Goal: Information Seeking & Learning: Learn about a topic

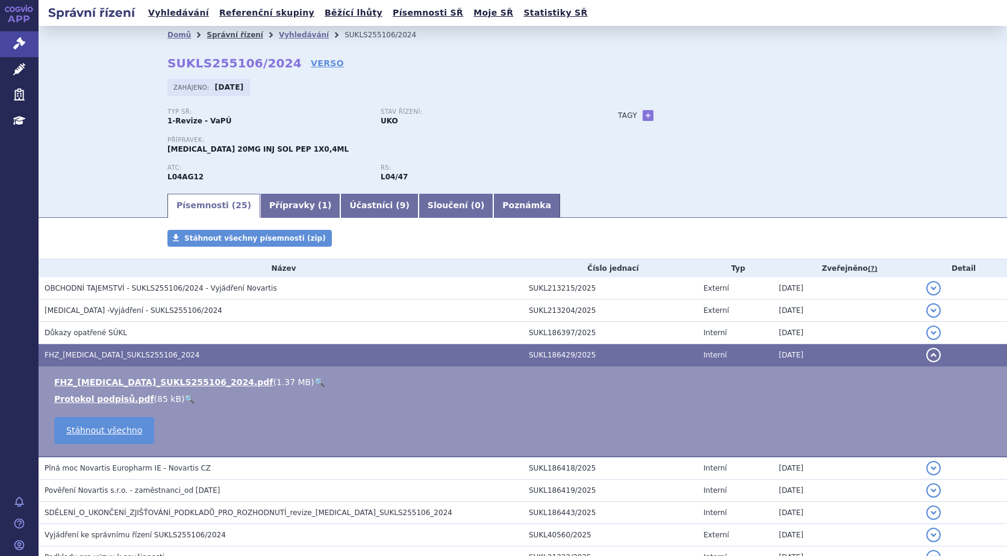
click at [226, 34] on link "Správní řízení" at bounding box center [235, 35] width 57 height 8
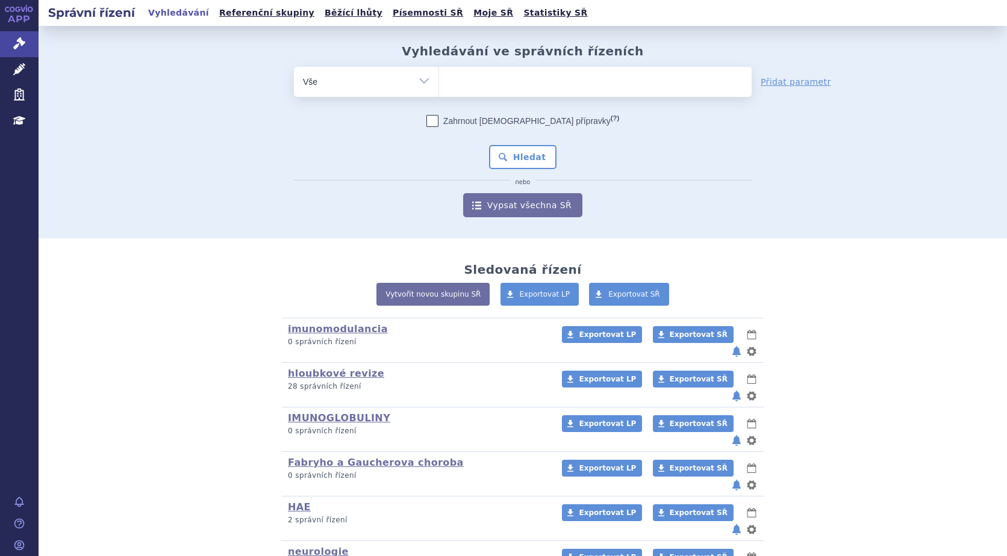
scroll to position [107, 0]
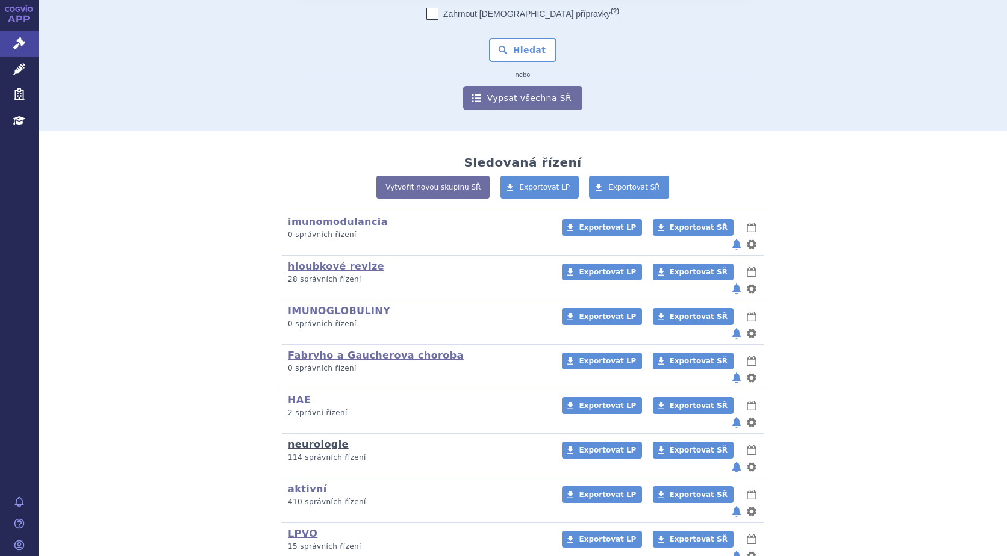
click at [303, 439] on link "neurologie" at bounding box center [318, 444] width 61 height 11
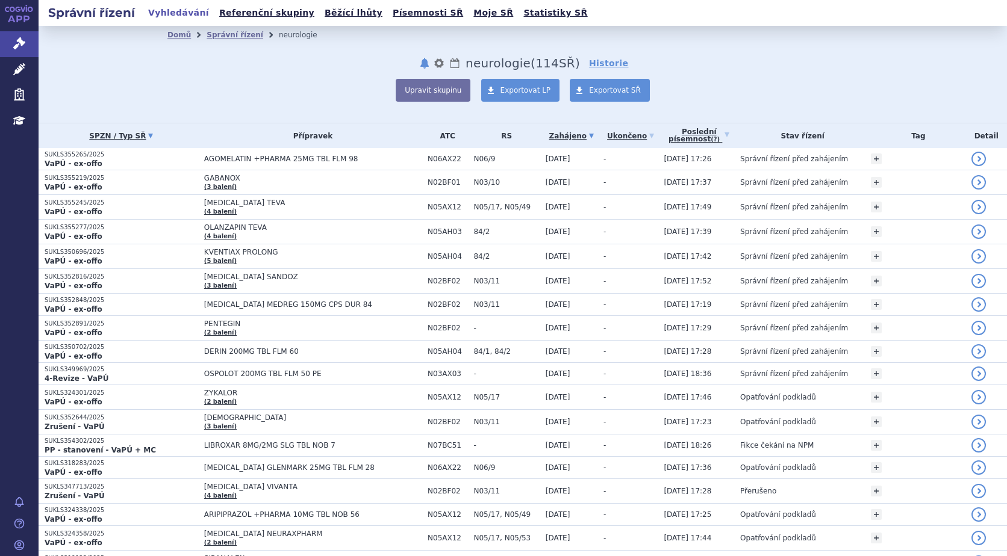
click at [134, 137] on link "SPZN / Typ SŘ" at bounding box center [122, 136] width 154 height 17
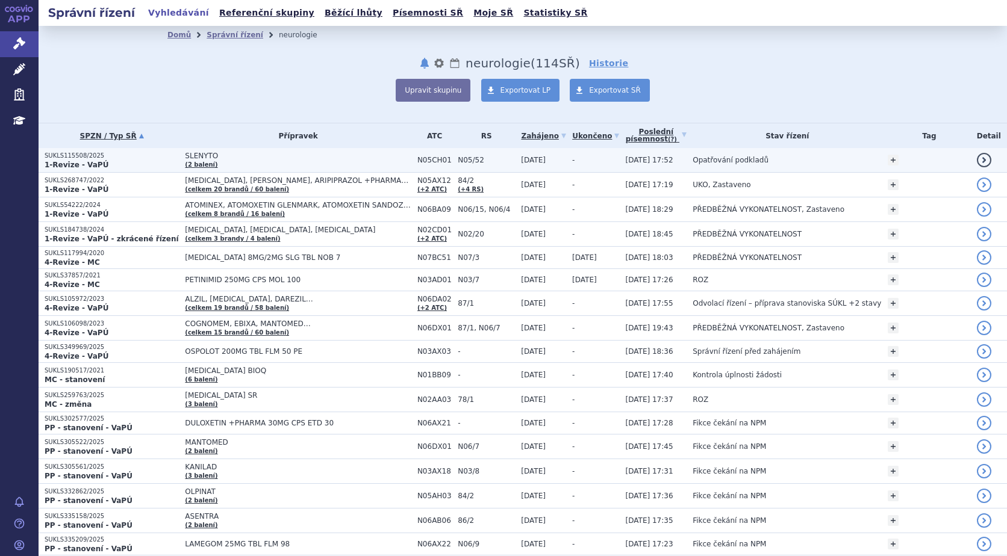
click at [56, 159] on p "SUKLS115508/2025" at bounding box center [112, 156] width 134 height 8
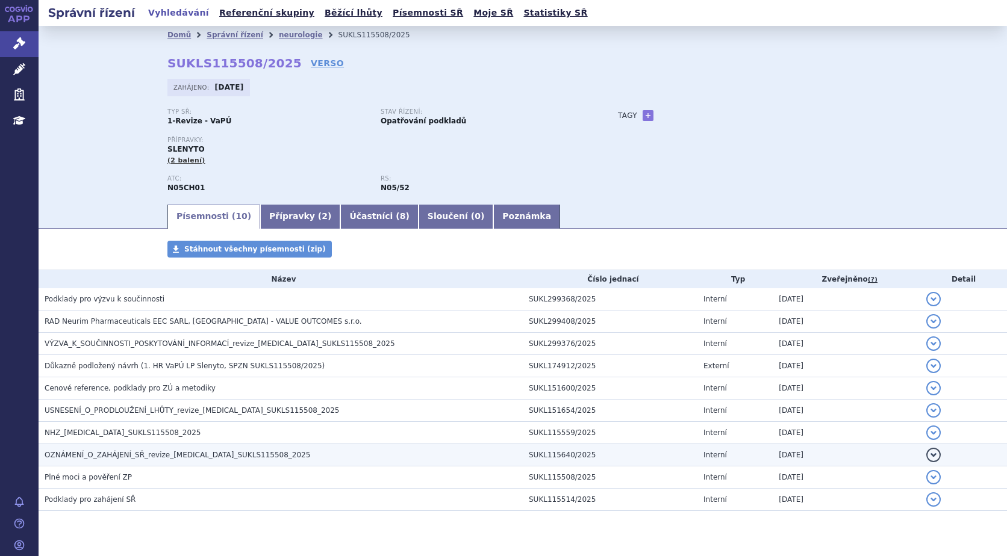
click at [146, 455] on span "OZNÁMENÍ_O_ZAHÁJENÍ_SŘ_revize_melatonin_SUKLS115508_2025" at bounding box center [178, 455] width 266 height 8
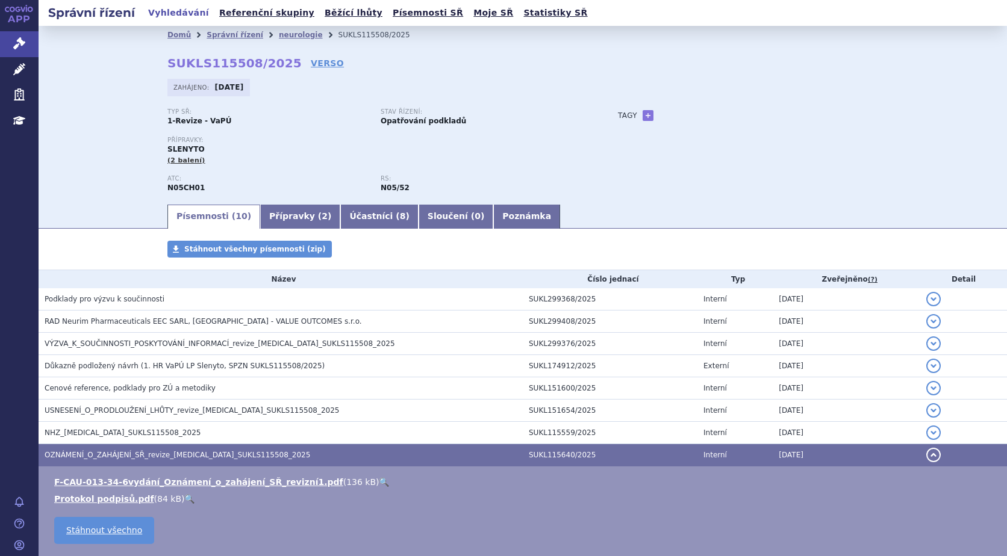
click at [379, 481] on link "🔍" at bounding box center [384, 483] width 10 height 10
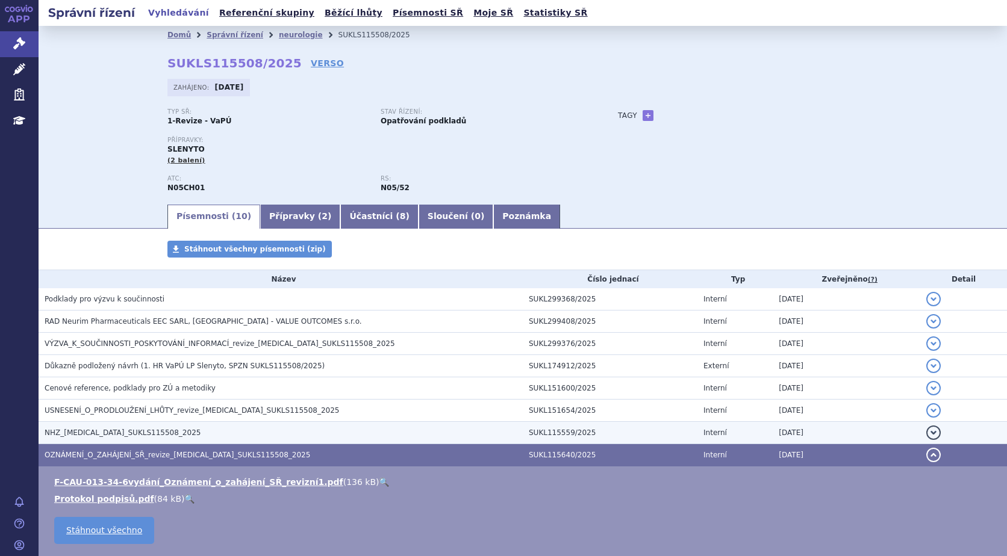
click at [109, 433] on span "NHZ_melatonin_SUKLS115508_2025" at bounding box center [123, 433] width 156 height 8
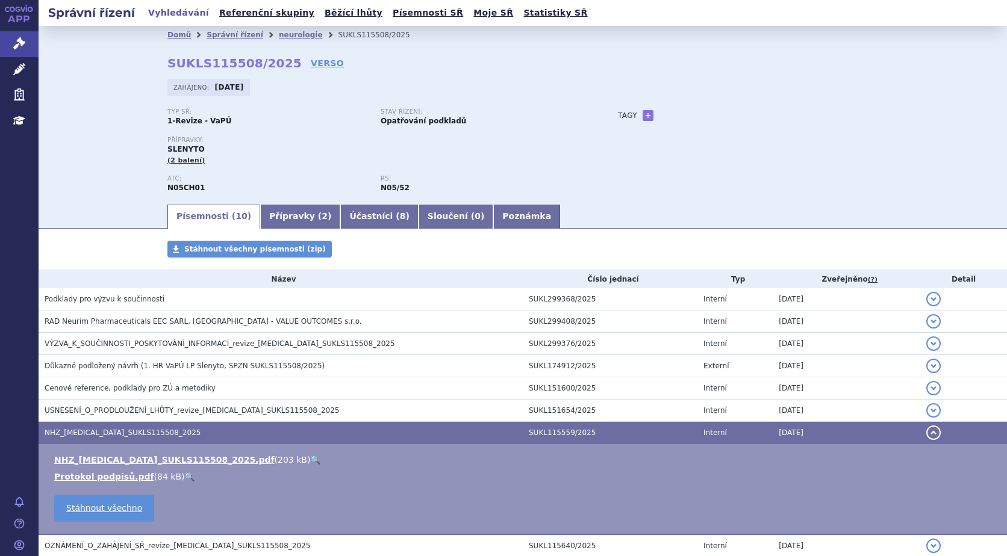
click at [310, 456] on link "🔍" at bounding box center [315, 460] width 10 height 10
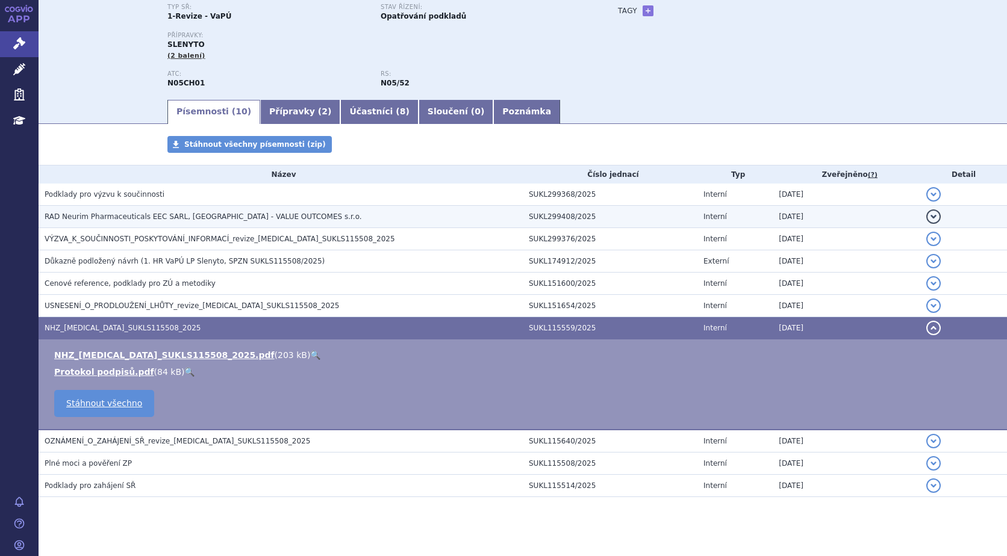
scroll to position [118, 0]
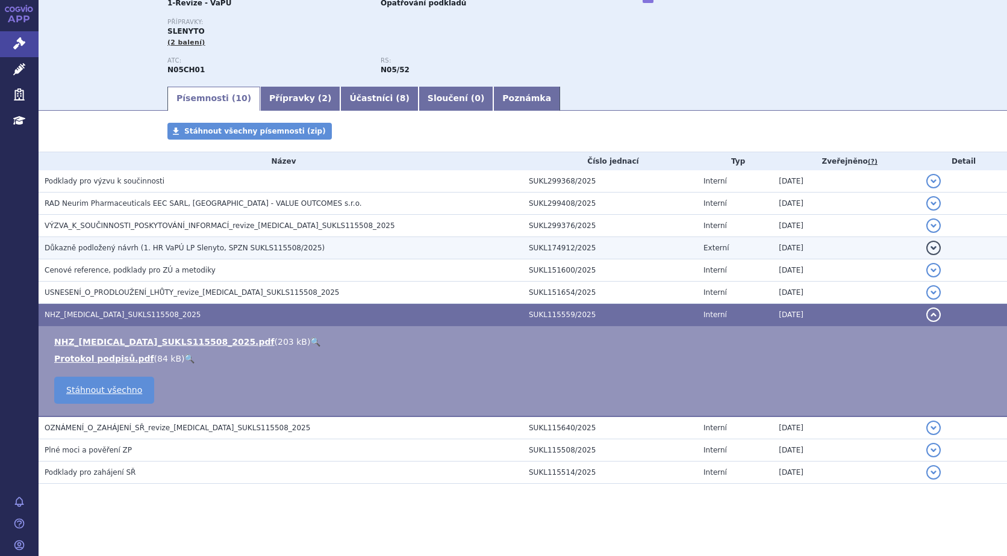
click at [128, 248] on span "Důkazně podložený návrh (1. HR VaPÚ LP Slenyto, SPZN SUKLS115508/2025)" at bounding box center [185, 248] width 280 height 8
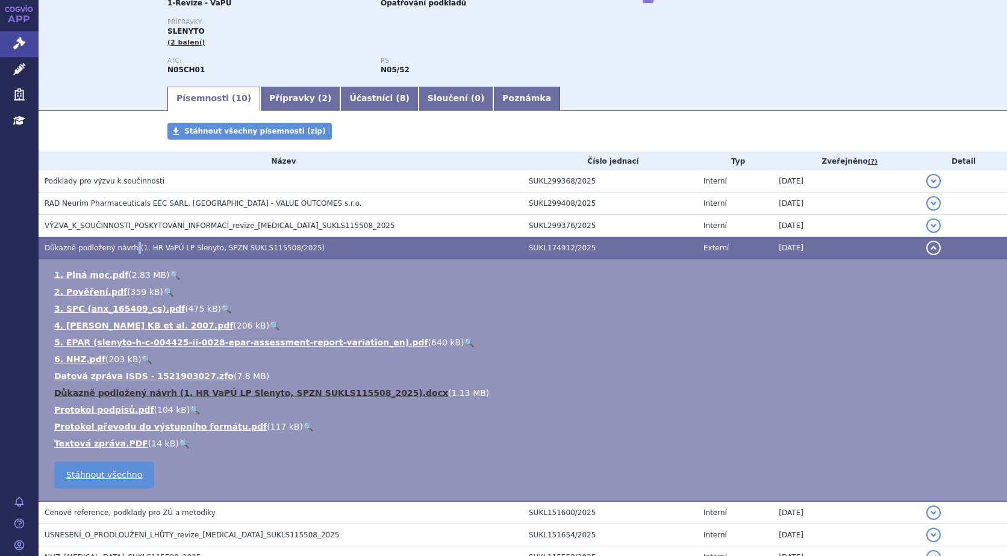
click at [87, 388] on link "Důkazně podložený návrh (1. HR VaPÚ LP Slenyto, SPZN SUKLS115508_2025).docx" at bounding box center [251, 393] width 394 height 10
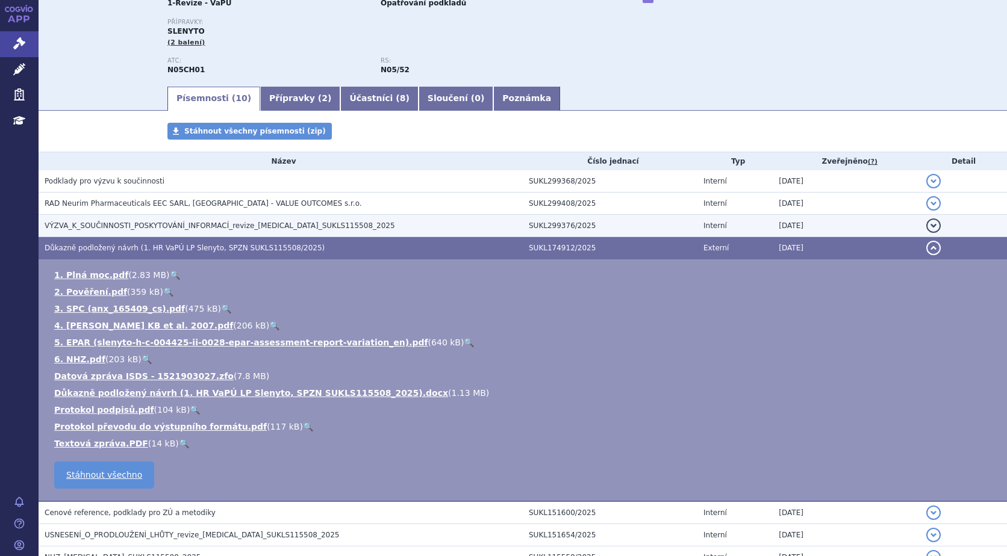
click at [112, 224] on span "VÝZVA_K_SOUČINNOSTI_POSKYTOVÁNÍ_INFORMACÍ_revize_melatonin_SUKLS115508_2025" at bounding box center [220, 226] width 350 height 8
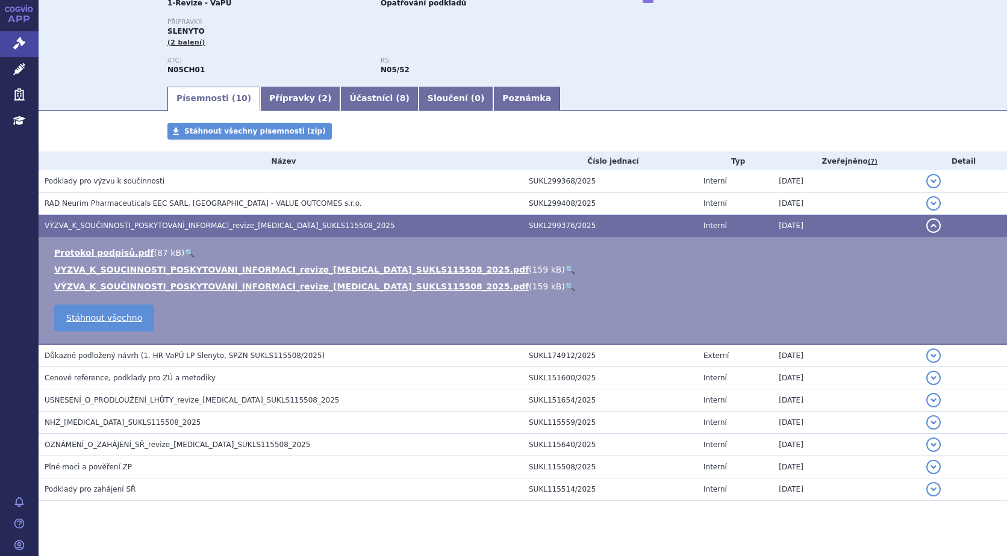
click at [565, 269] on link "🔍" at bounding box center [570, 270] width 10 height 10
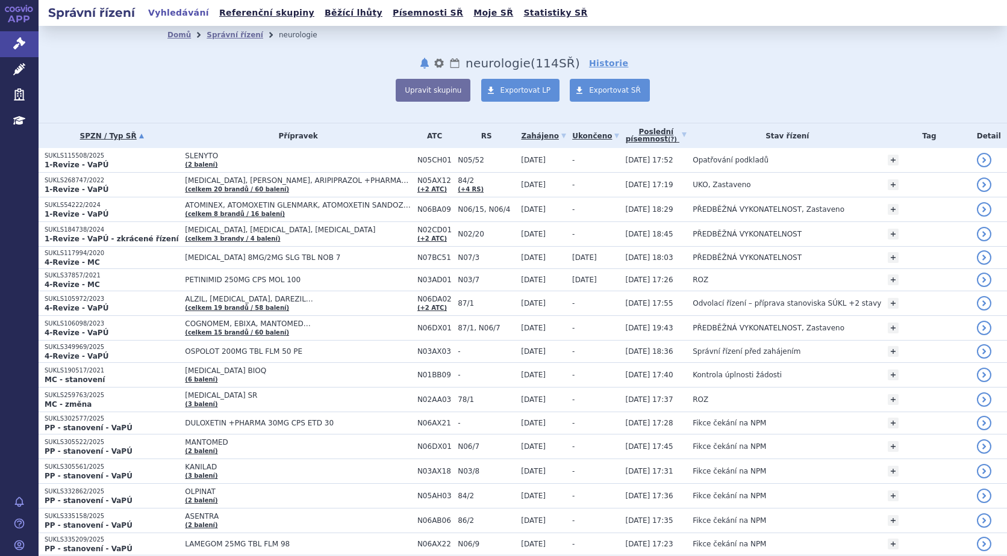
click at [785, 138] on th "Stav řízení" at bounding box center [783, 135] width 195 height 25
click at [614, 137] on icon at bounding box center [616, 136] width 5 height 5
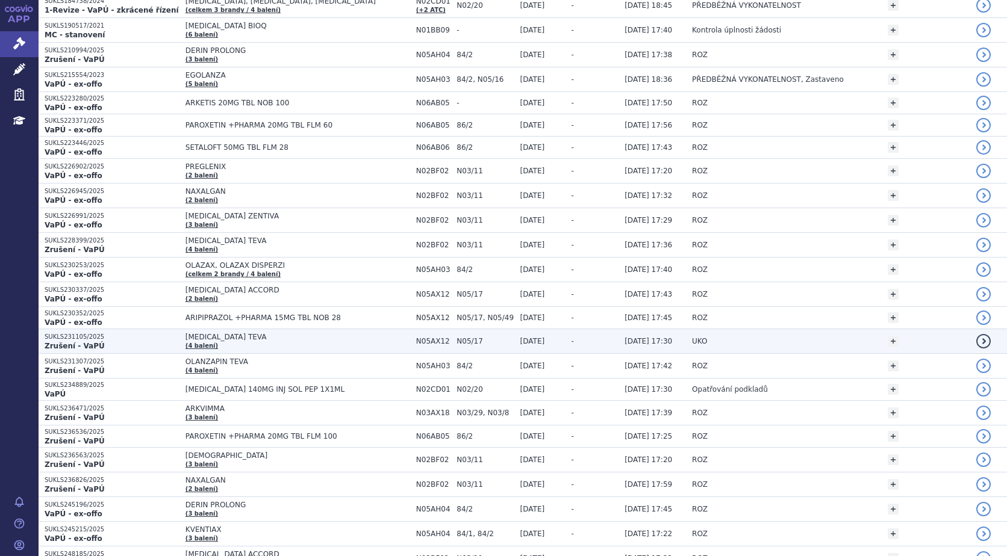
scroll to position [482, 0]
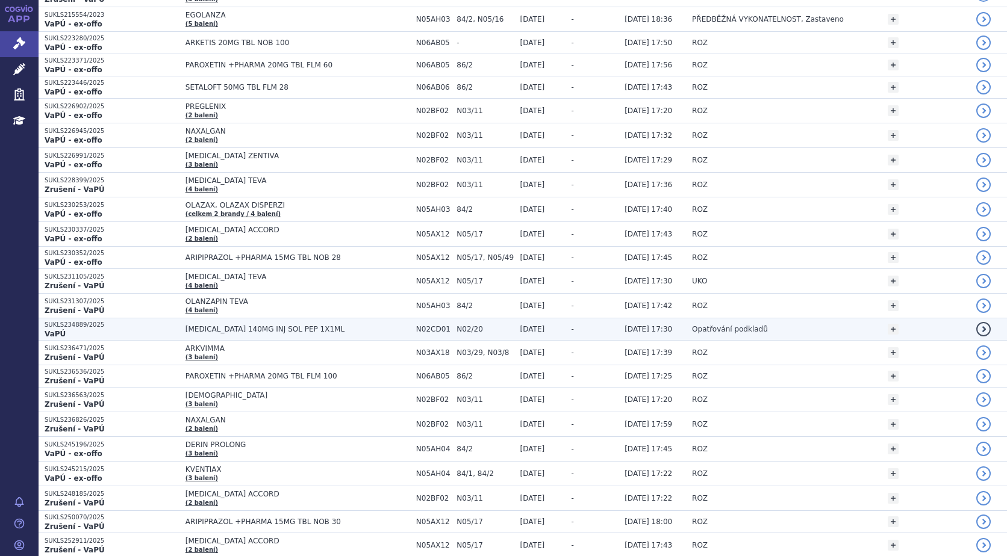
click at [57, 328] on p "SUKLS234889/2025" at bounding box center [112, 325] width 135 height 8
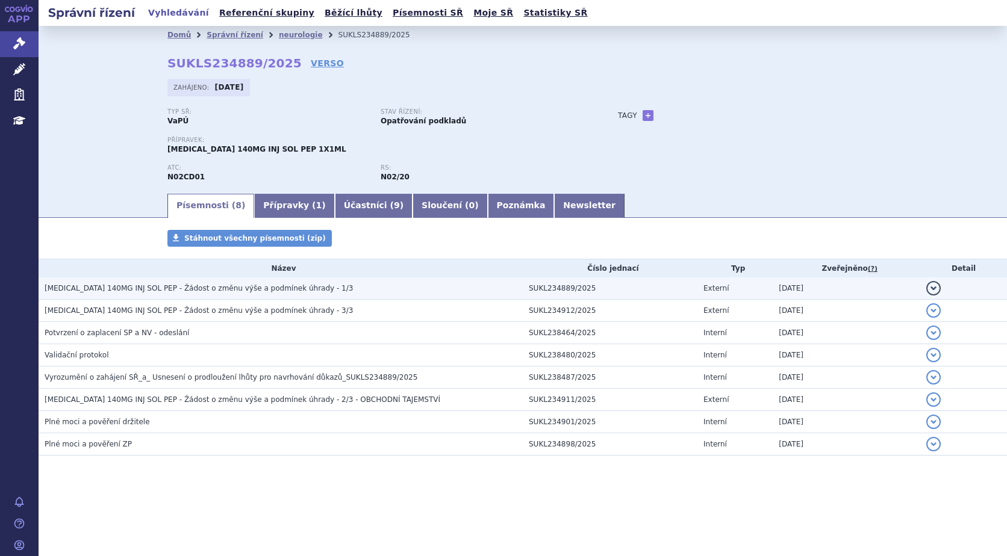
click at [222, 288] on span "[MEDICAL_DATA] 140MG INJ SOL PEP - Žádost o změnu výše a podmínek úhrady - 1/3" at bounding box center [199, 288] width 308 height 8
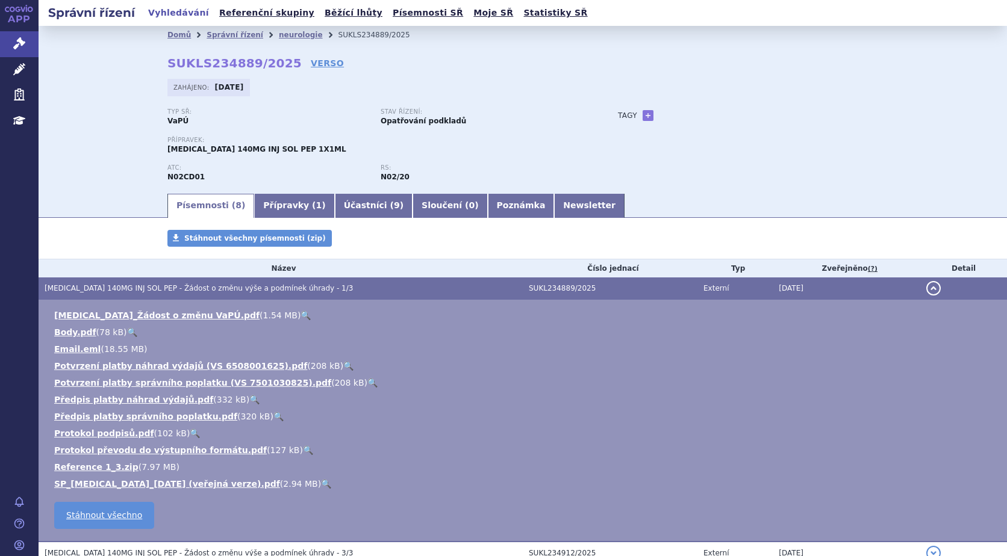
click at [300, 315] on link "🔍" at bounding box center [305, 316] width 10 height 10
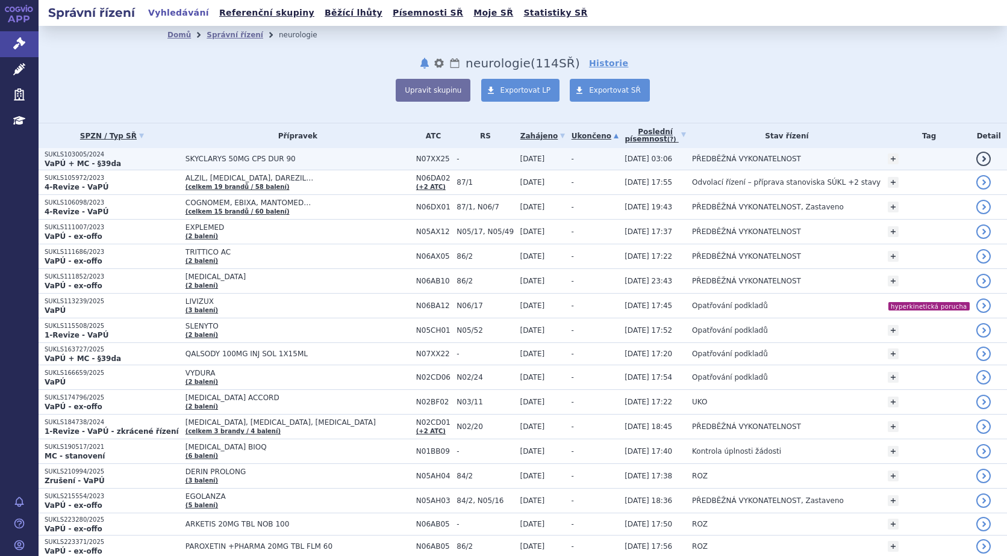
click at [97, 162] on strong "VaPÚ + MC - §39da" at bounding box center [83, 164] width 76 height 8
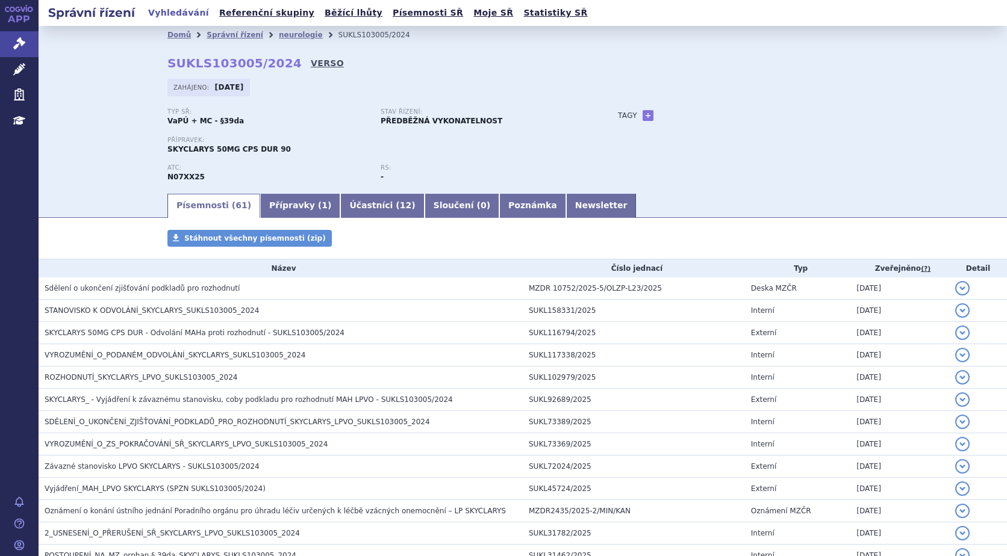
click at [311, 60] on link "VERSO" at bounding box center [327, 63] width 33 height 12
click at [82, 15] on h2 "Správní řízení" at bounding box center [92, 12] width 106 height 17
click at [19, 42] on icon at bounding box center [19, 43] width 12 height 12
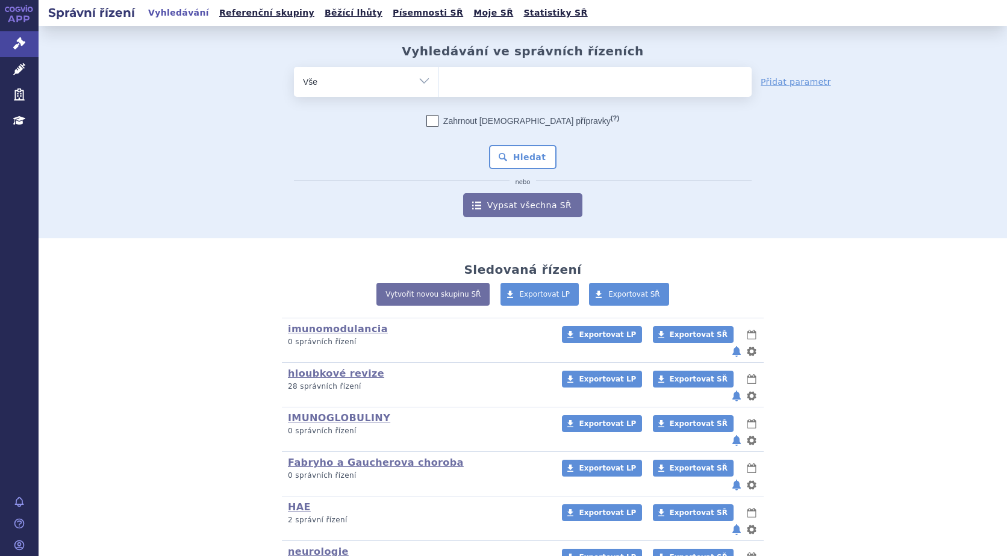
scroll to position [107, 0]
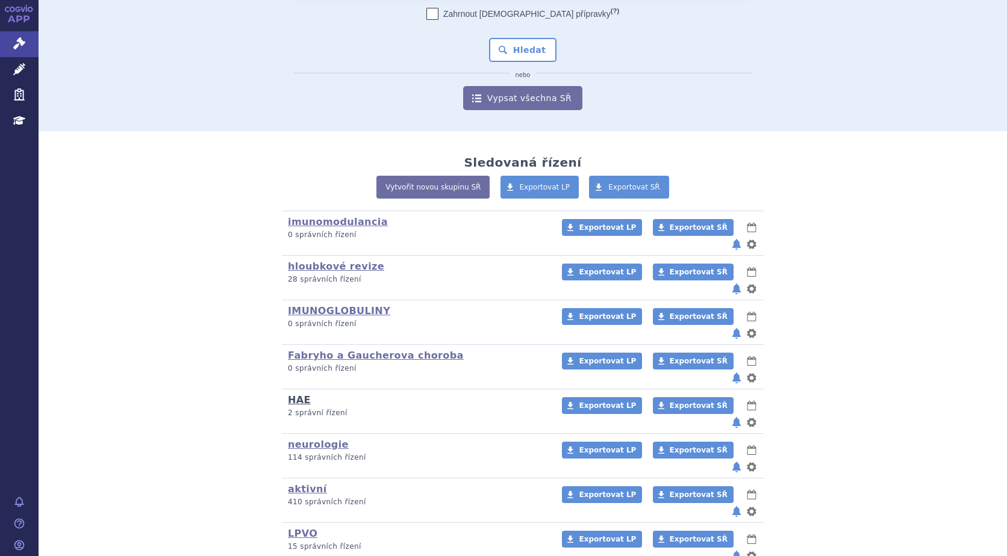
click at [289, 394] on link "HAE" at bounding box center [299, 399] width 23 height 11
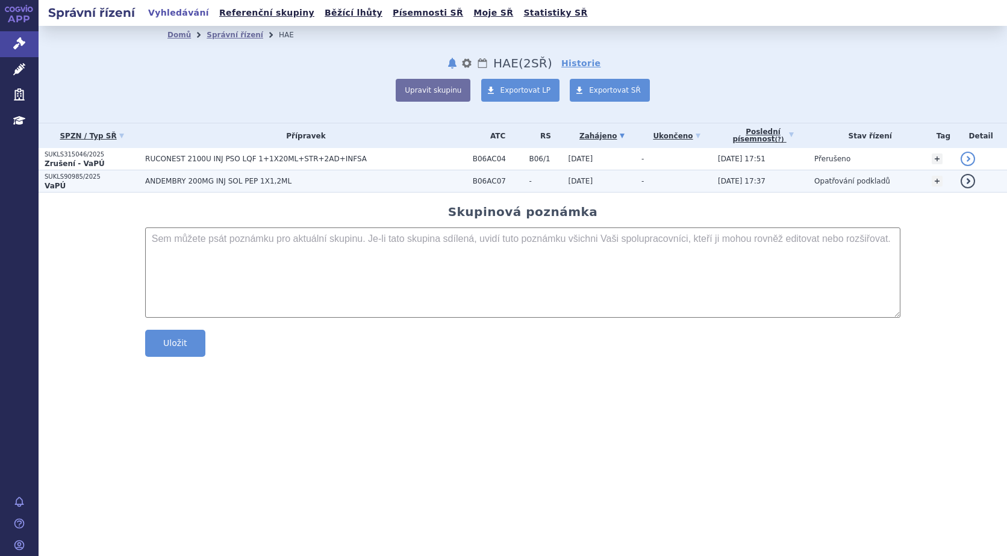
click at [224, 179] on span "ANDEMBRY 200MG INJ SOL PEP 1X1,2ML" at bounding box center [295, 181] width 301 height 8
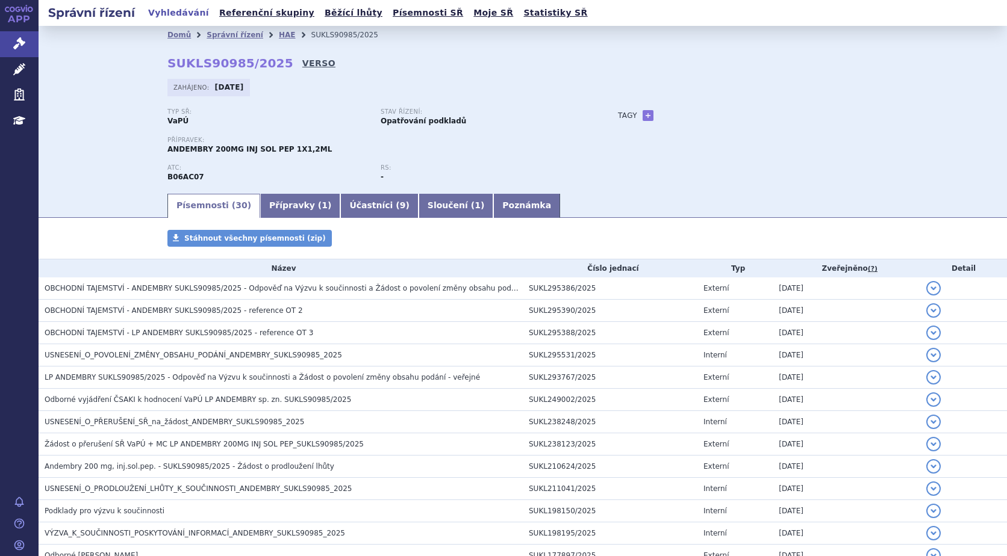
click at [302, 62] on link "VERSO" at bounding box center [318, 63] width 33 height 12
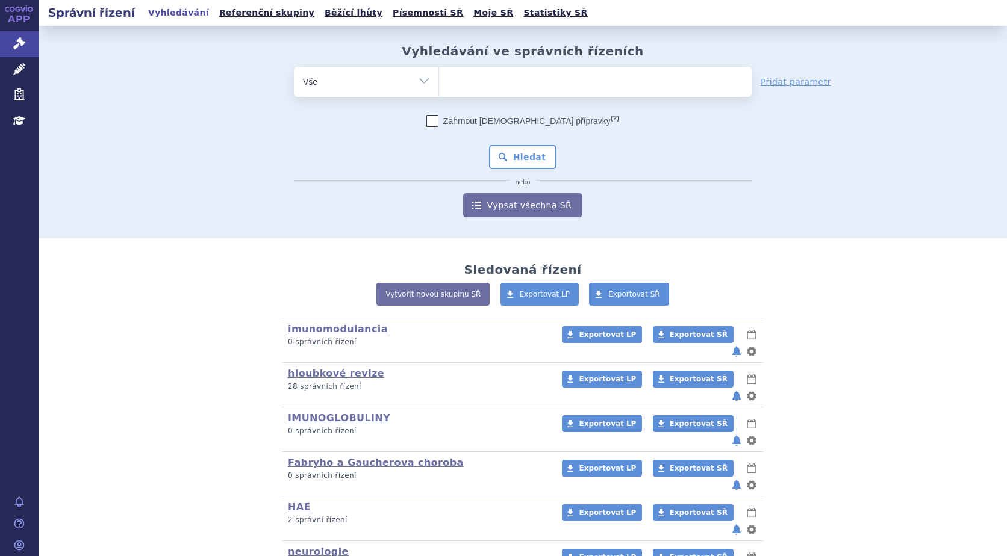
scroll to position [107, 0]
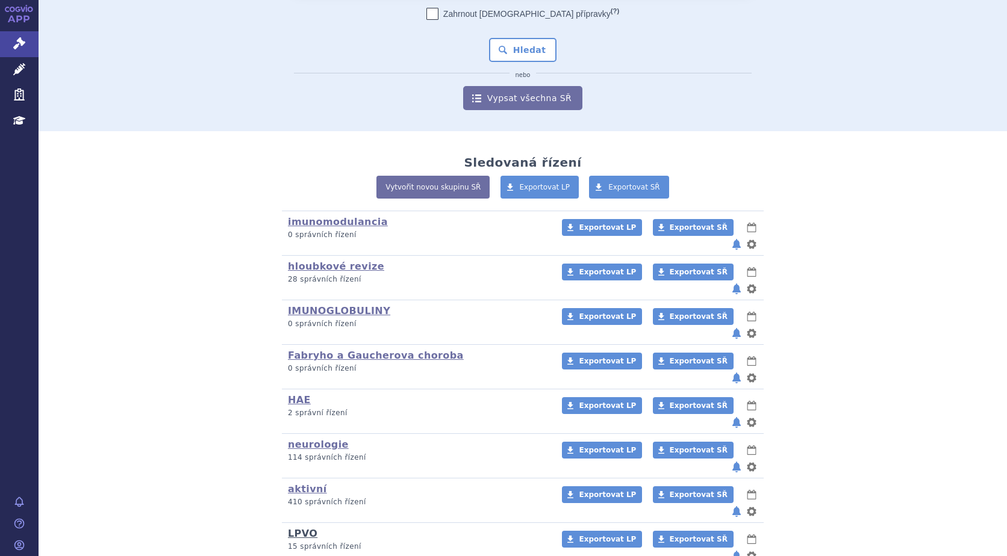
click at [298, 528] on link "LPVO" at bounding box center [303, 533] width 30 height 11
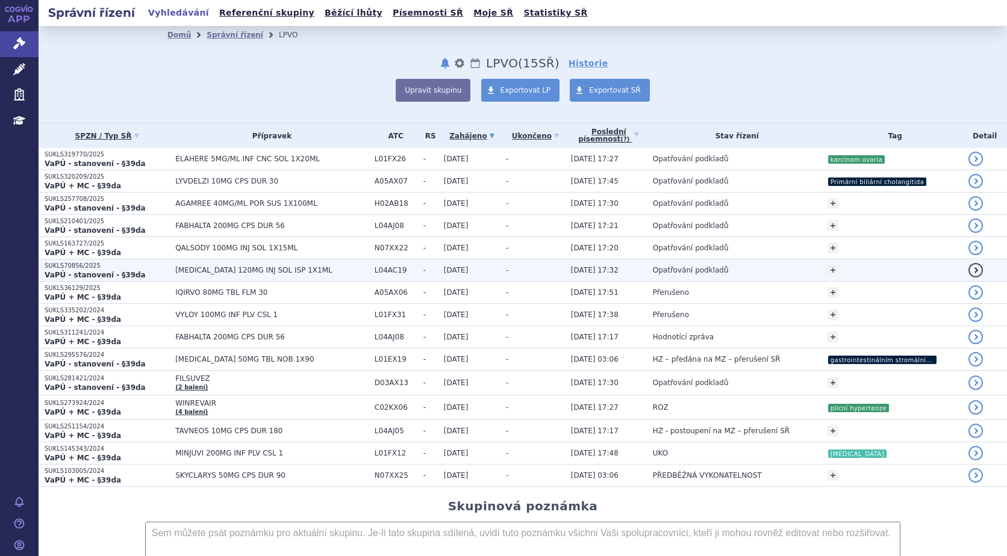
click at [220, 270] on span "[MEDICAL_DATA] 120MG INJ SOL ISP 1X1ML" at bounding box center [271, 270] width 193 height 8
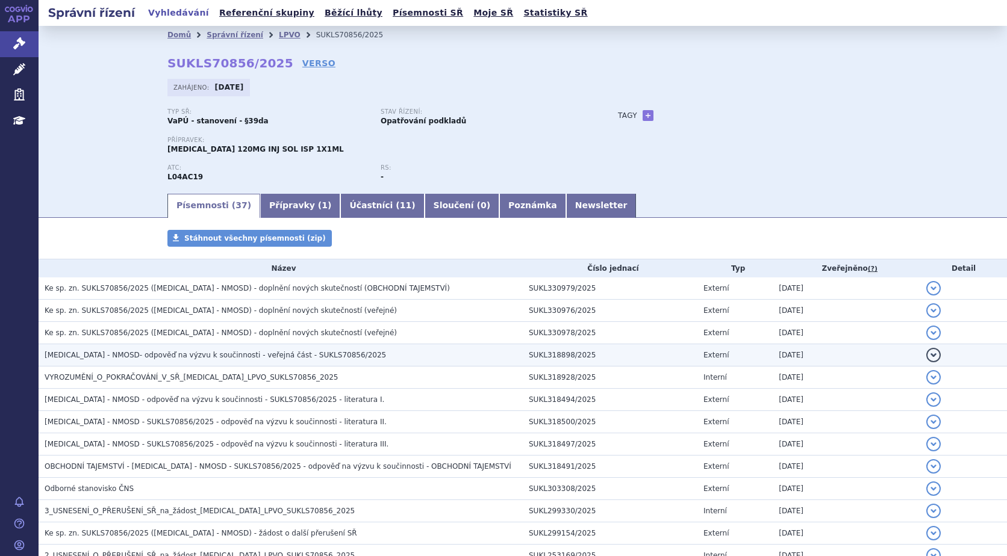
click at [175, 353] on span "[MEDICAL_DATA] - NMOSD- odpověď na výzvu k součinnosti - veřejná část - SUKLS70…" at bounding box center [215, 355] width 341 height 8
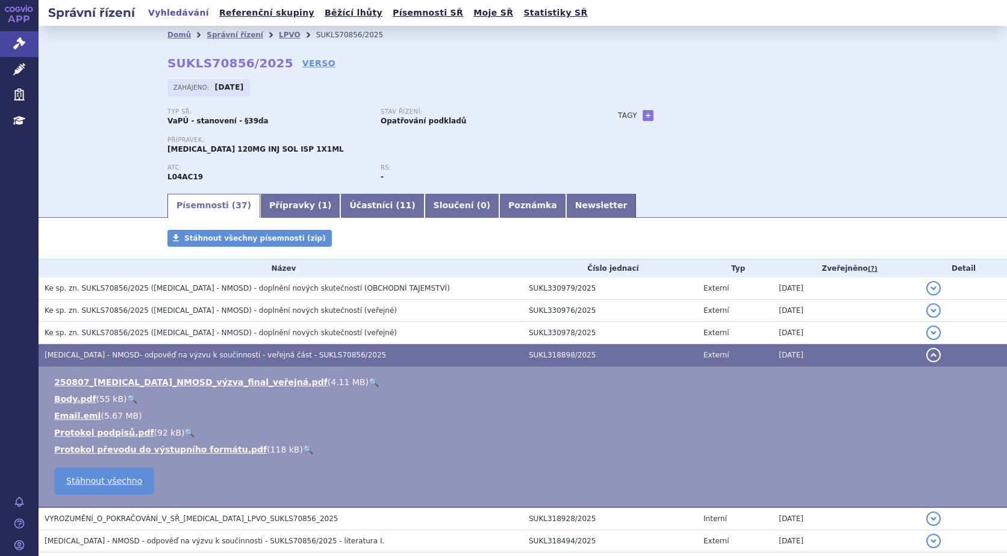
click at [369, 382] on link "🔍" at bounding box center [374, 383] width 10 height 10
